Goal: Find specific page/section: Find specific page/section

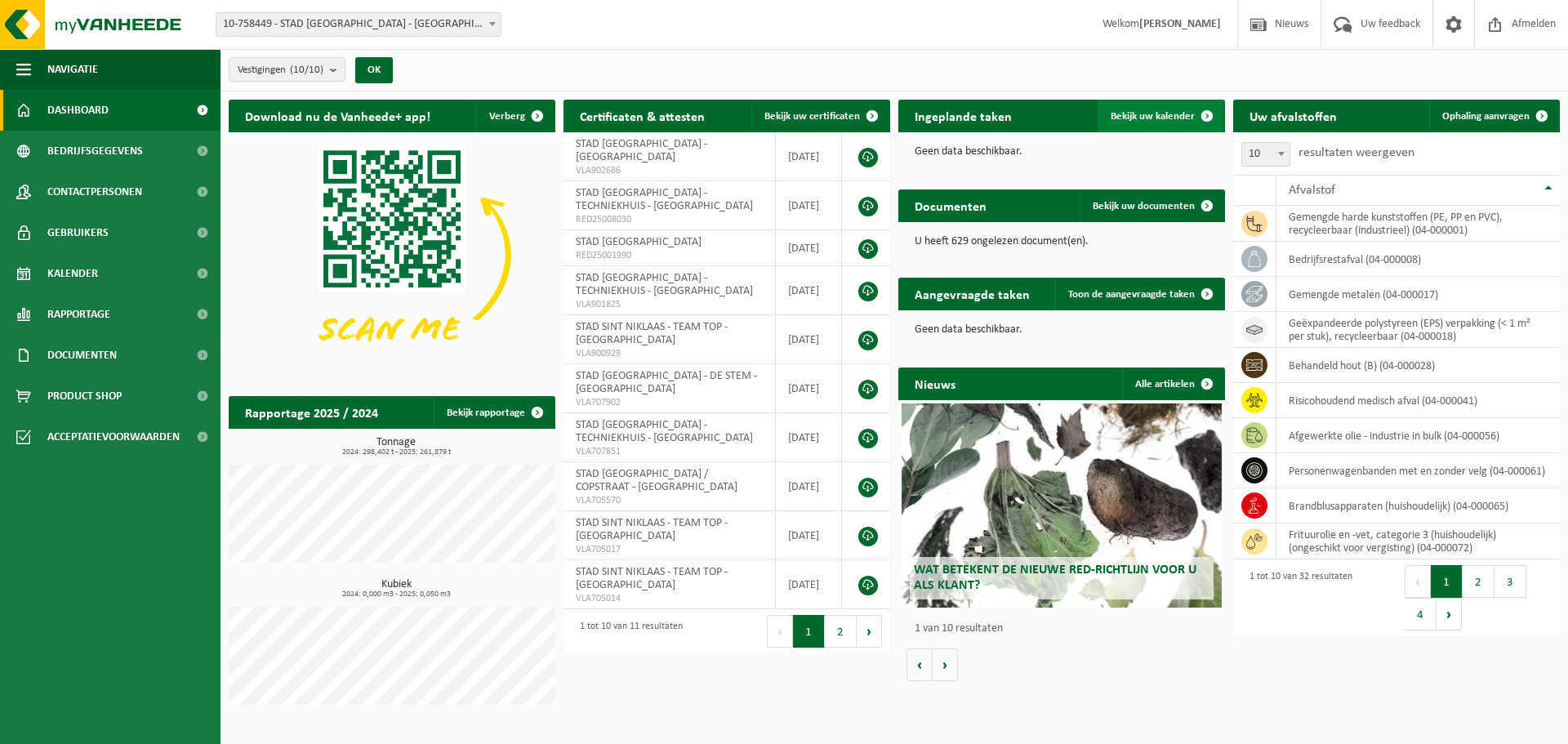
click at [1162, 111] on span "Bekijk uw kalender" at bounding box center [1152, 116] width 84 height 10
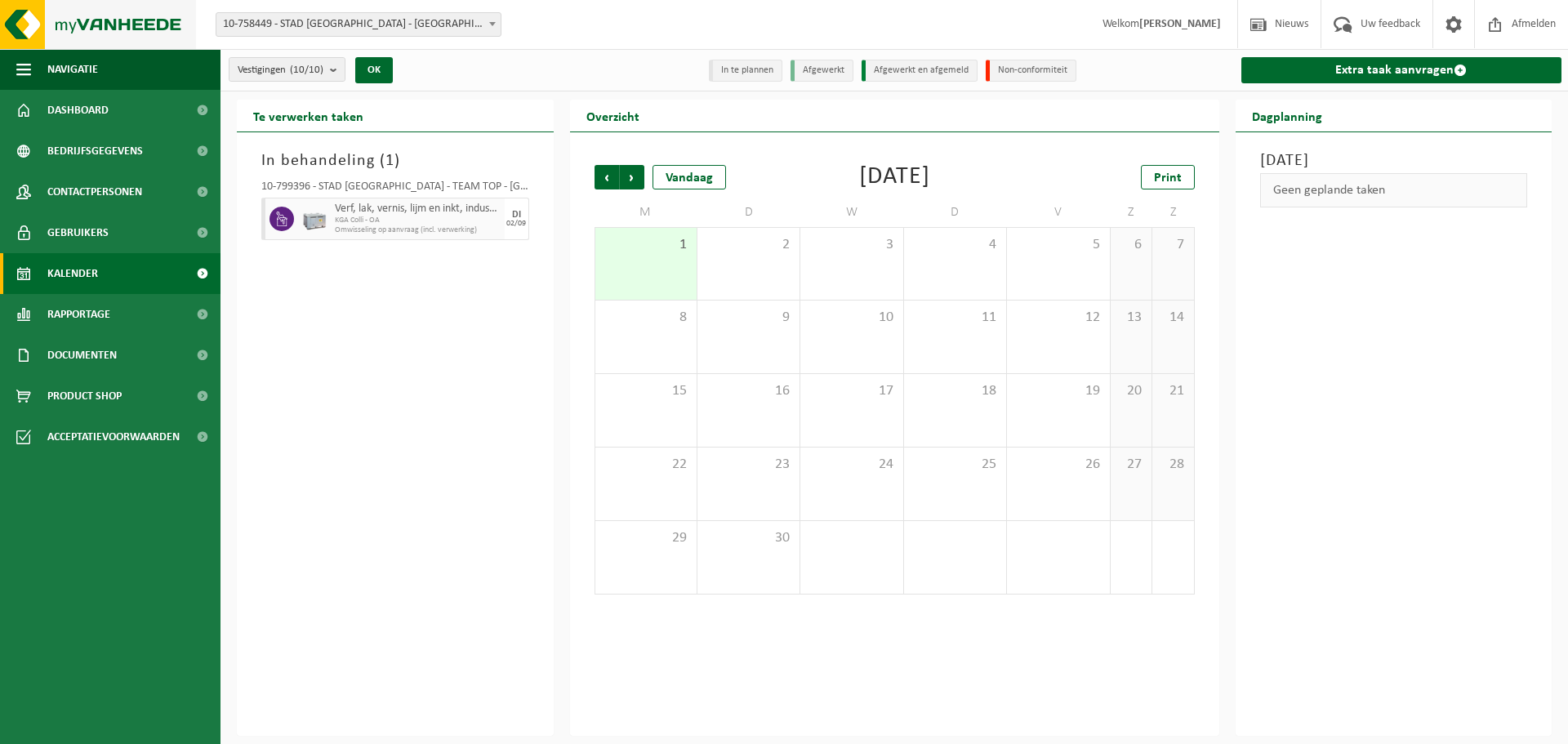
click at [25, 24] on img at bounding box center [97, 24] width 196 height 49
